Goal: Navigation & Orientation: Find specific page/section

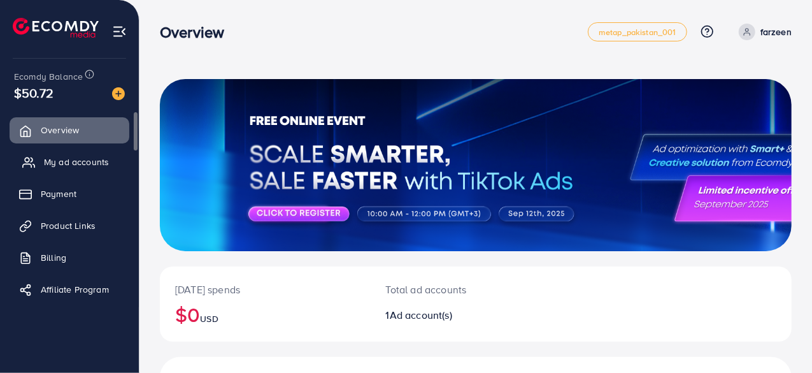
click at [69, 162] on span "My ad accounts" at bounding box center [76, 161] width 65 height 13
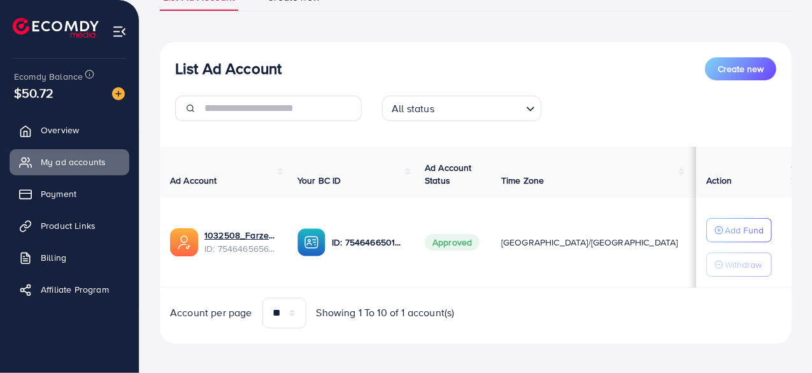
scroll to position [115, 0]
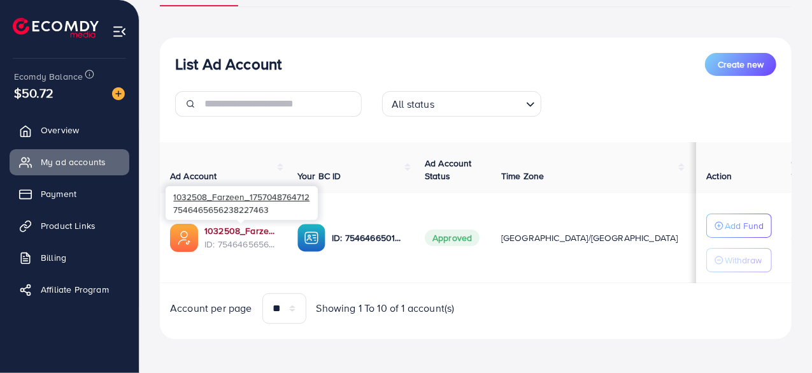
click at [233, 233] on link "1032508_Farzeen_1757048764712" at bounding box center [241, 230] width 73 height 13
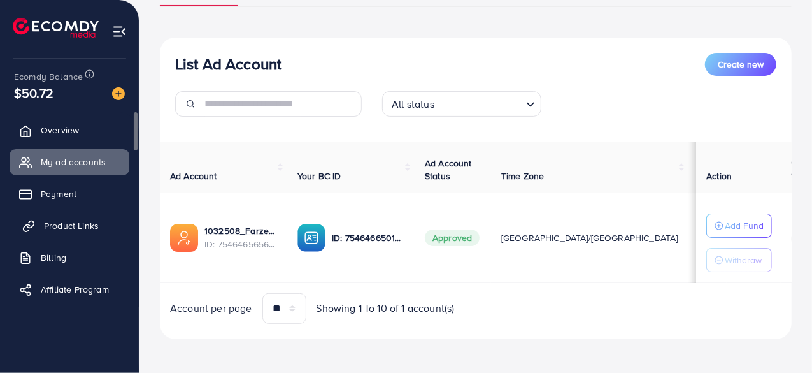
click at [66, 226] on span "Product Links" at bounding box center [71, 225] width 55 height 13
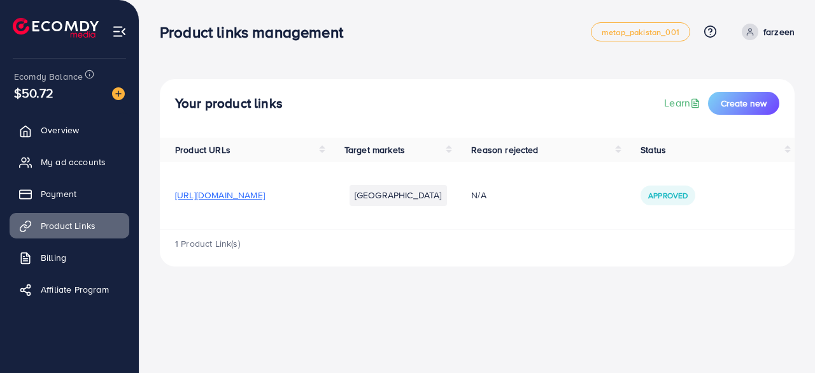
click at [293, 187] on td "[URL][DOMAIN_NAME]" at bounding box center [244, 195] width 169 height 67
click at [265, 194] on span "[URL][DOMAIN_NAME]" at bounding box center [220, 195] width 90 height 13
click at [64, 164] on span "My ad accounts" at bounding box center [76, 161] width 65 height 13
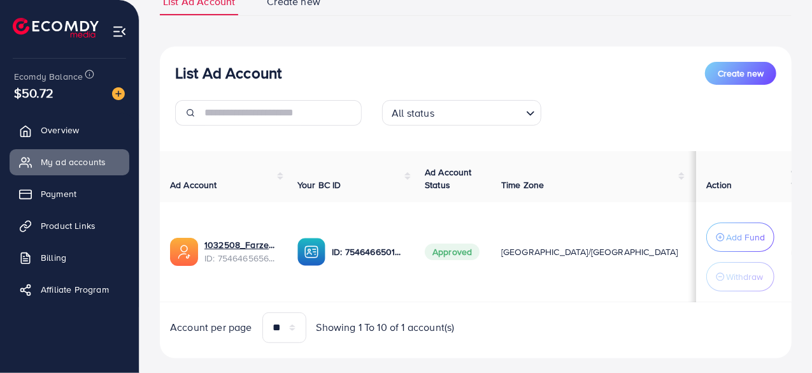
scroll to position [129, 0]
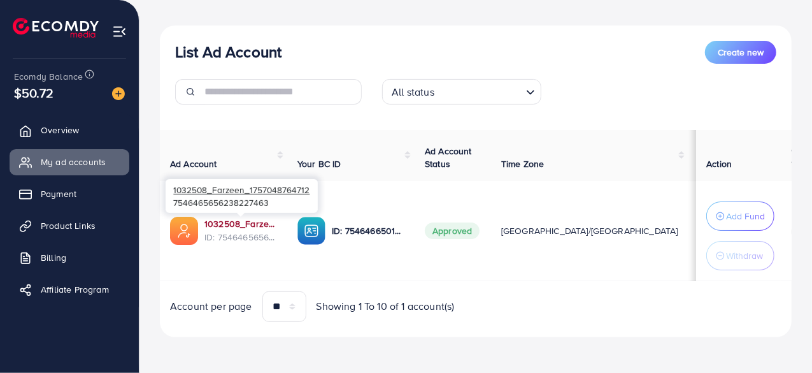
click at [230, 222] on link "1032508_Farzeen_1757048764712" at bounding box center [241, 223] width 73 height 13
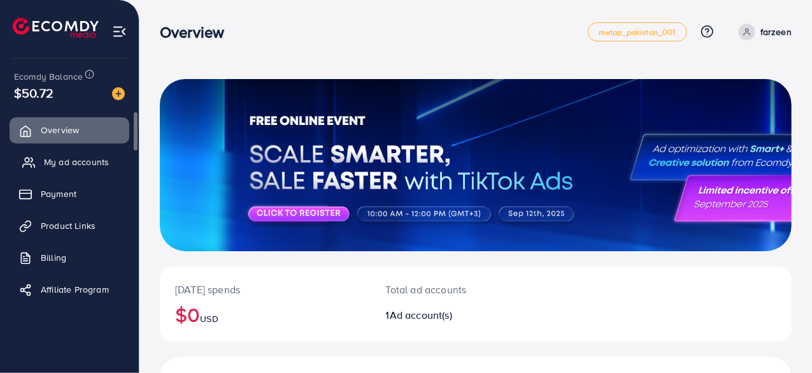
drag, startPoint x: 0, startPoint y: 0, endPoint x: 69, endPoint y: 160, distance: 174.1
click at [69, 160] on span "My ad accounts" at bounding box center [76, 161] width 65 height 13
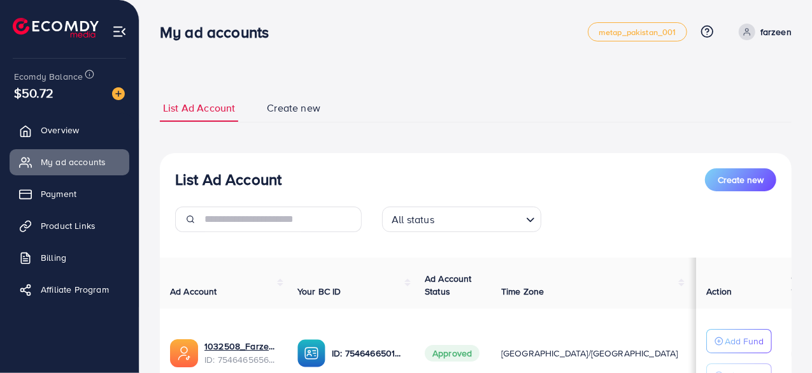
scroll to position [119, 0]
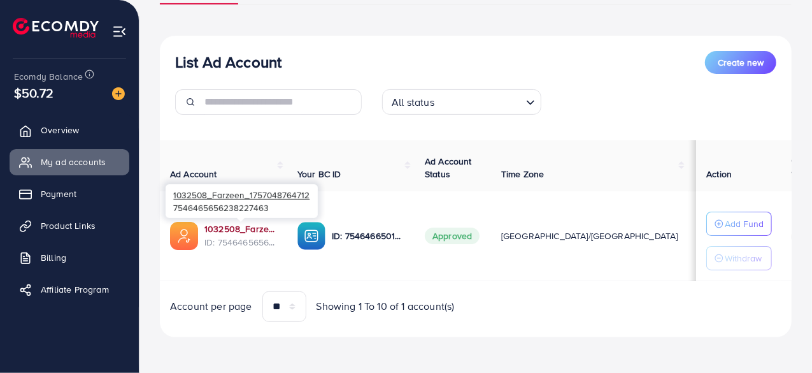
click at [226, 226] on link "1032508_Farzeen_1757048764712" at bounding box center [241, 228] width 73 height 13
click at [228, 227] on link "1032508_Farzeen_1757048764712" at bounding box center [241, 228] width 73 height 13
